Goal: Task Accomplishment & Management: Manage account settings

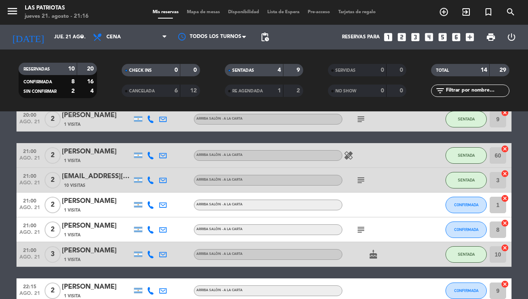
scroll to position [52, 0]
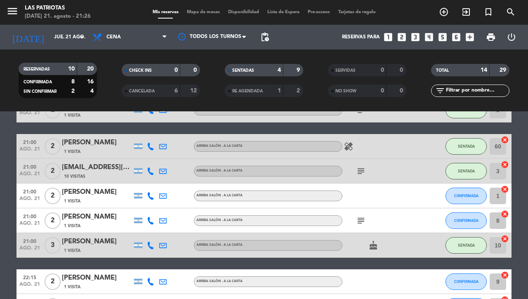
click at [454, 191] on button "CONFIRMADA" at bounding box center [466, 196] width 41 height 17
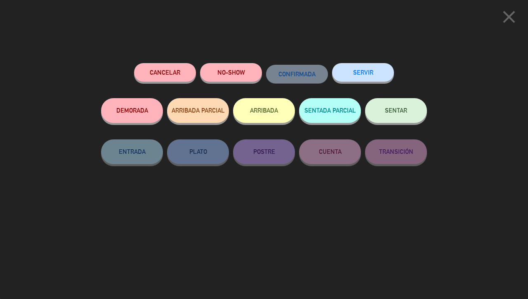
click at [168, 72] on button "Cancelar" at bounding box center [165, 72] width 62 height 19
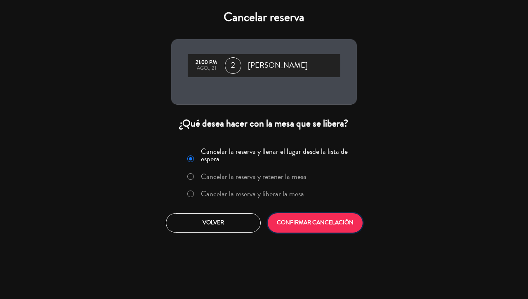
click at [307, 221] on button "CONFIRMAR CANCELACIÓN" at bounding box center [315, 222] width 95 height 19
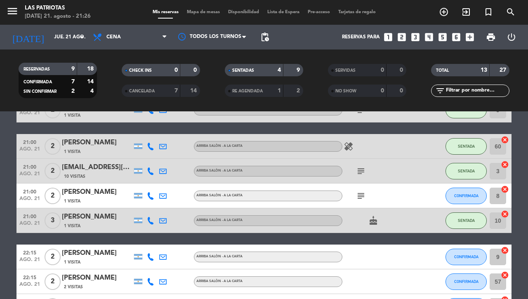
click at [357, 195] on icon "subject" at bounding box center [361, 196] width 10 height 10
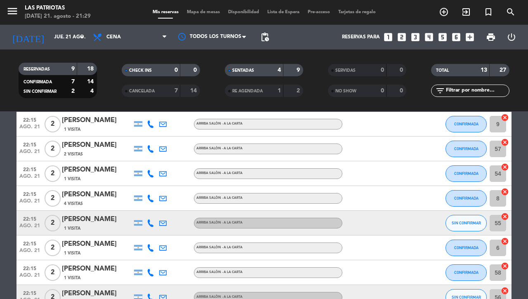
scroll to position [236, 0]
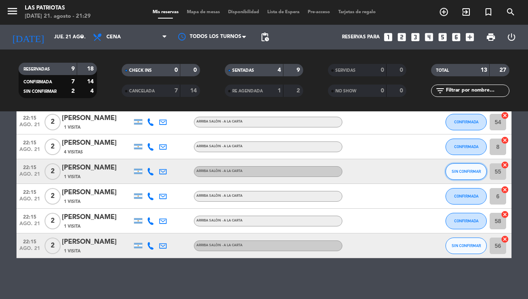
click at [450, 166] on button "SIN CONFIRMAR" at bounding box center [466, 171] width 41 height 17
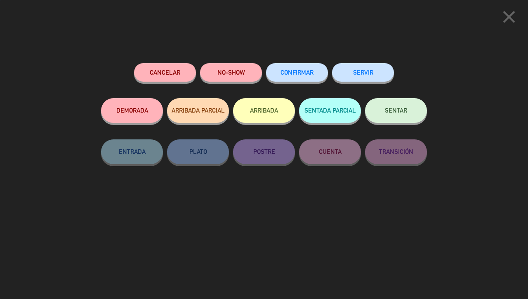
click at [185, 73] on button "Cancelar" at bounding box center [165, 72] width 62 height 19
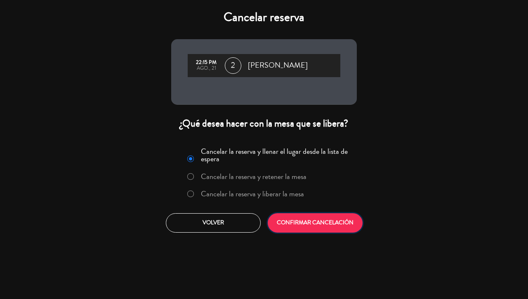
drag, startPoint x: 304, startPoint y: 221, endPoint x: 306, endPoint y: 215, distance: 6.0
click at [304, 220] on button "CONFIRMAR CANCELACIÓN" at bounding box center [315, 222] width 95 height 19
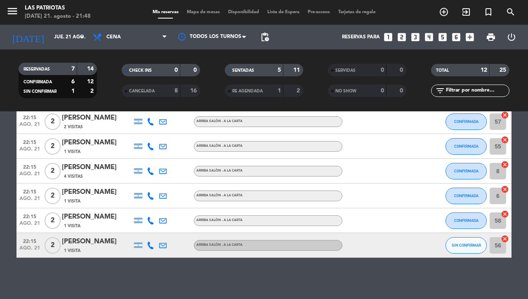
scroll to position [211, 0]
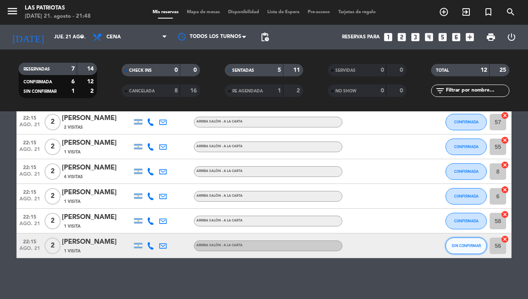
click at [457, 243] on span "SIN CONFIRMAR" at bounding box center [466, 245] width 29 height 5
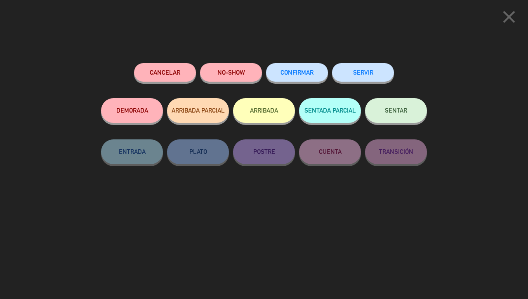
click at [191, 69] on button "Cancelar" at bounding box center [165, 72] width 62 height 19
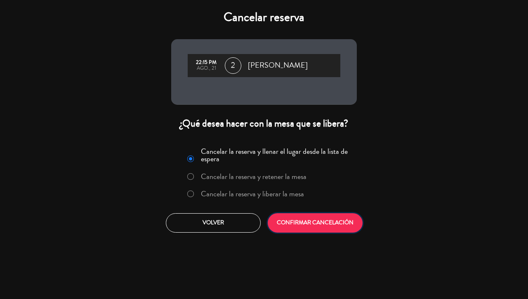
click at [305, 220] on button "CONFIRMAR CANCELACIÓN" at bounding box center [315, 222] width 95 height 19
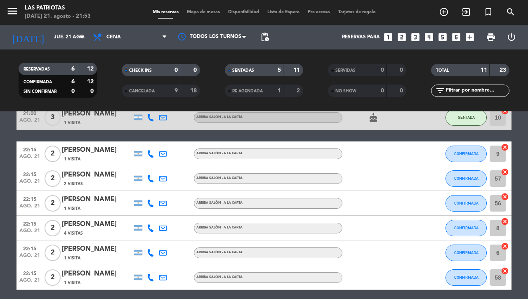
scroll to position [0, 0]
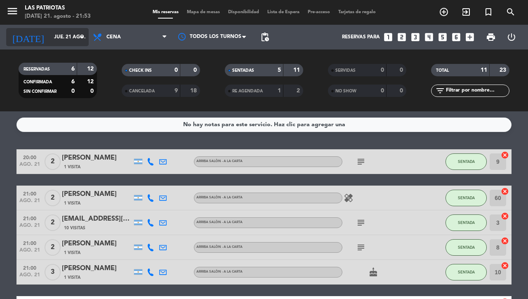
click at [52, 29] on div "[DATE] [DATE] arrow_drop_down" at bounding box center [47, 37] width 83 height 18
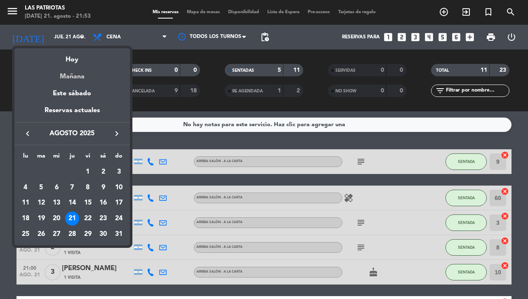
click at [74, 77] on div "Mañana" at bounding box center [72, 73] width 116 height 17
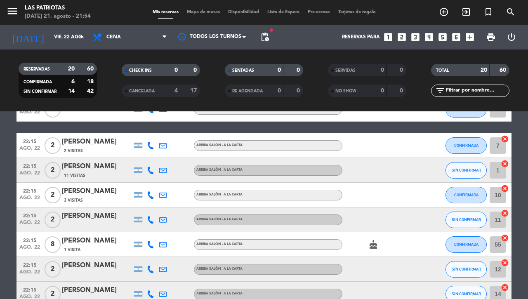
scroll to position [409, 0]
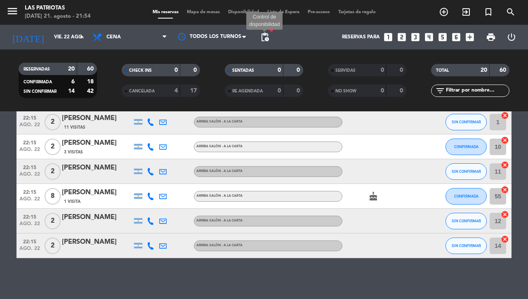
click at [267, 33] on span "pending_actions" at bounding box center [265, 37] width 10 height 10
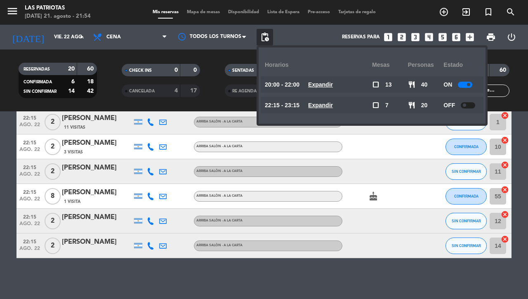
drag, startPoint x: 465, startPoint y: 83, endPoint x: 351, endPoint y: 120, distance: 119.8
click at [464, 83] on div at bounding box center [465, 85] width 14 height 6
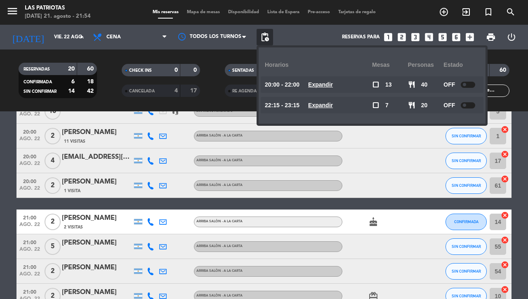
scroll to position [0, 0]
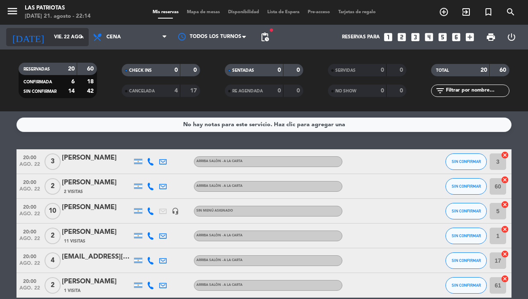
click at [64, 45] on div "[DATE] [DATE] arrow_drop_down" at bounding box center [47, 37] width 83 height 18
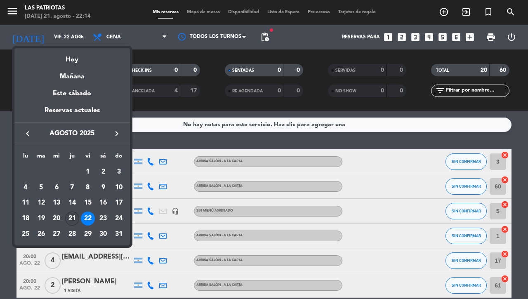
click at [71, 217] on div "21" at bounding box center [72, 219] width 14 height 14
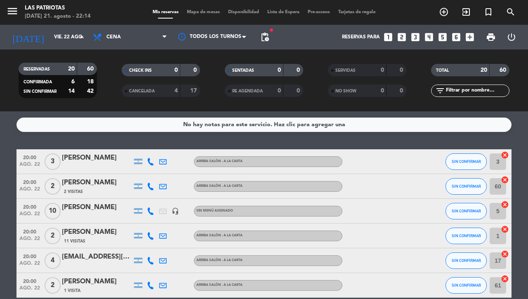
type input "jue. 21 ago."
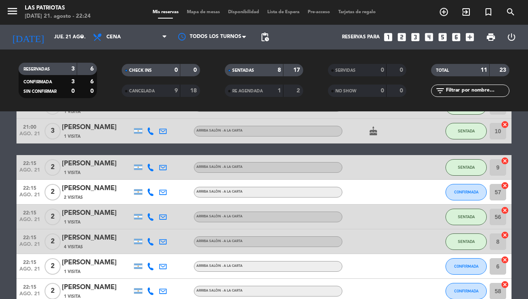
scroll to position [135, 0]
